Goal: Task Accomplishment & Management: Manage account settings

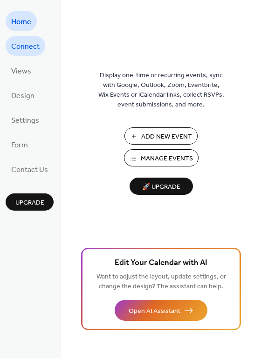
click at [29, 49] on span "Connect" at bounding box center [25, 47] width 28 height 14
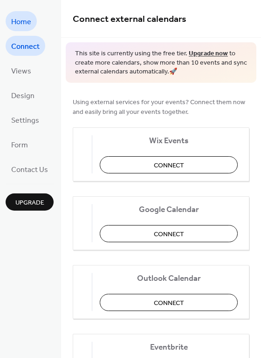
click at [20, 26] on span "Home" at bounding box center [21, 22] width 20 height 14
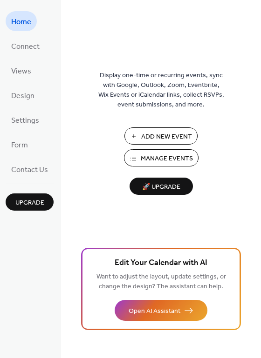
click at [186, 160] on span "Manage Events" at bounding box center [167, 159] width 52 height 10
